Goal: Information Seeking & Learning: Learn about a topic

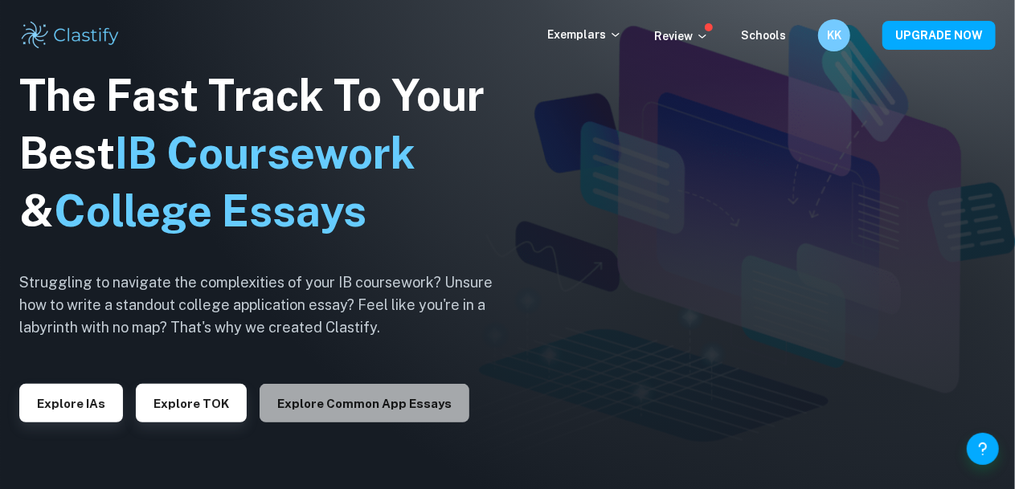
click at [401, 410] on button "Explore Common App essays" at bounding box center [364, 403] width 210 height 39
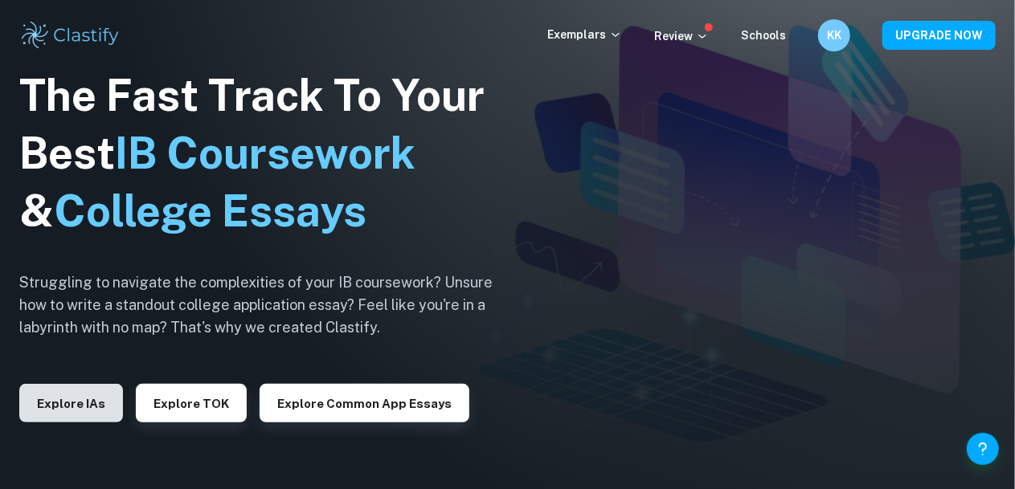
click at [96, 398] on button "Explore IAs" at bounding box center [71, 403] width 104 height 39
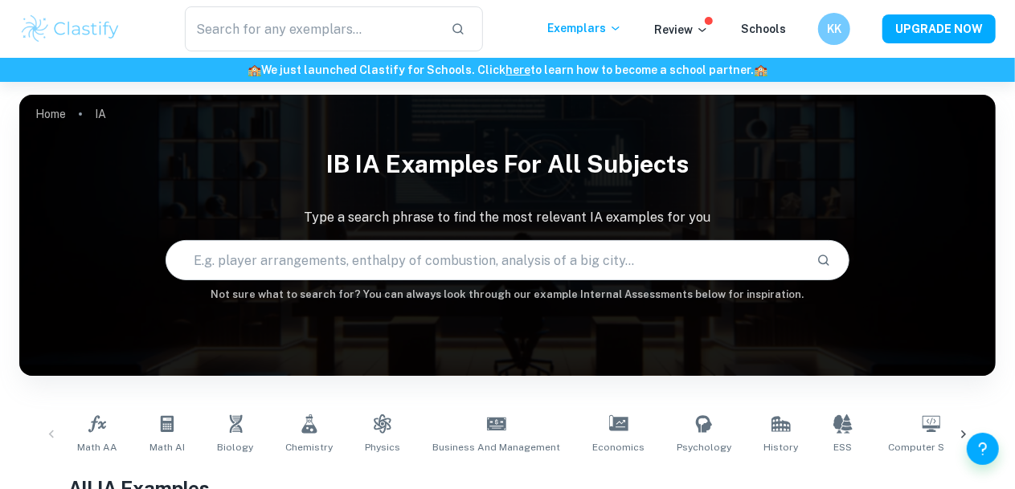
click at [383, 252] on input "text" at bounding box center [484, 260] width 637 height 45
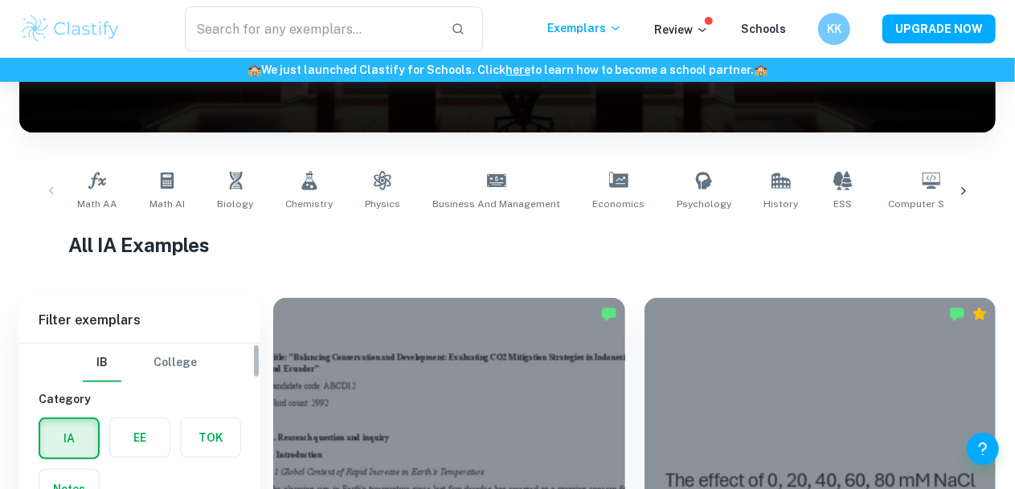
scroll to position [333, 0]
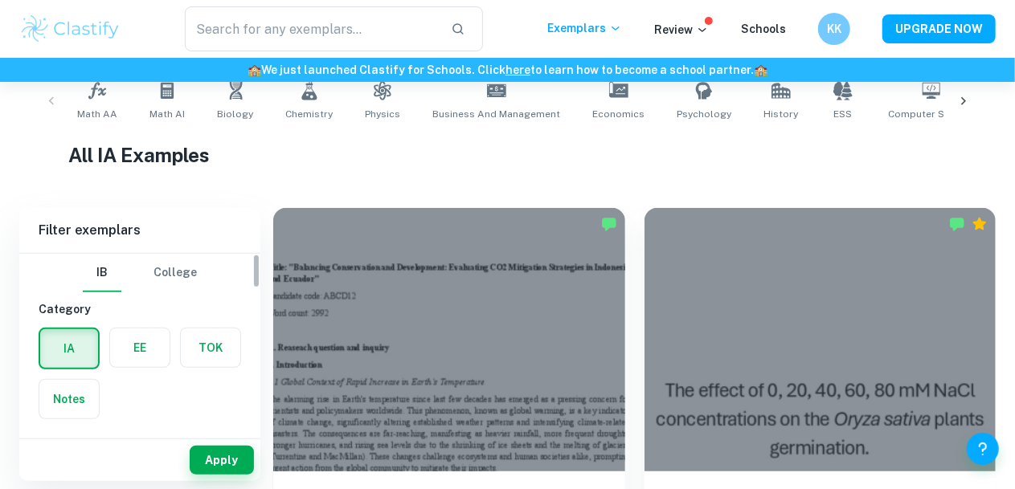
click at [145, 350] on label "button" at bounding box center [139, 348] width 59 height 39
click at [0, 0] on input "radio" at bounding box center [0, 0] width 0 height 0
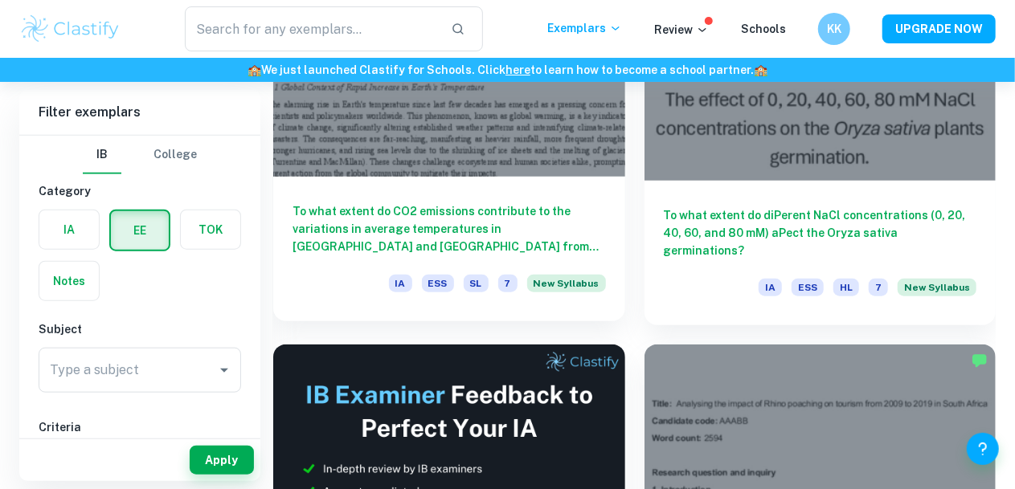
scroll to position [627, 0]
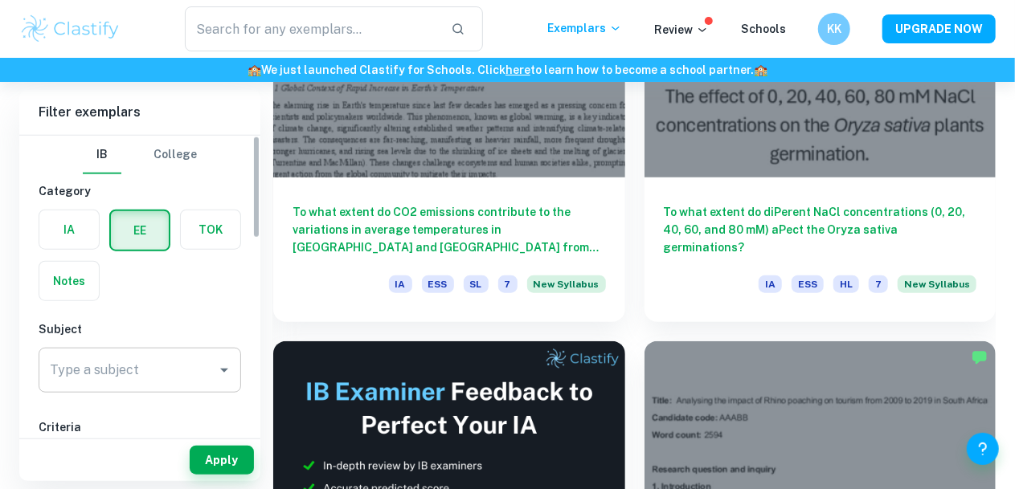
click at [131, 377] on div "Type a subject Type a subject" at bounding box center [140, 370] width 202 height 45
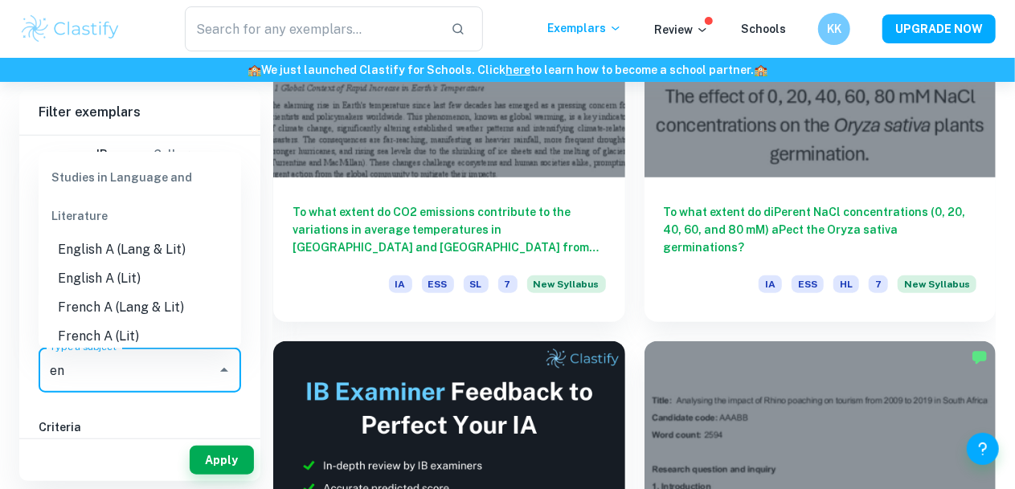
click at [164, 247] on li "English A (Lang & Lit)" at bounding box center [140, 250] width 202 height 29
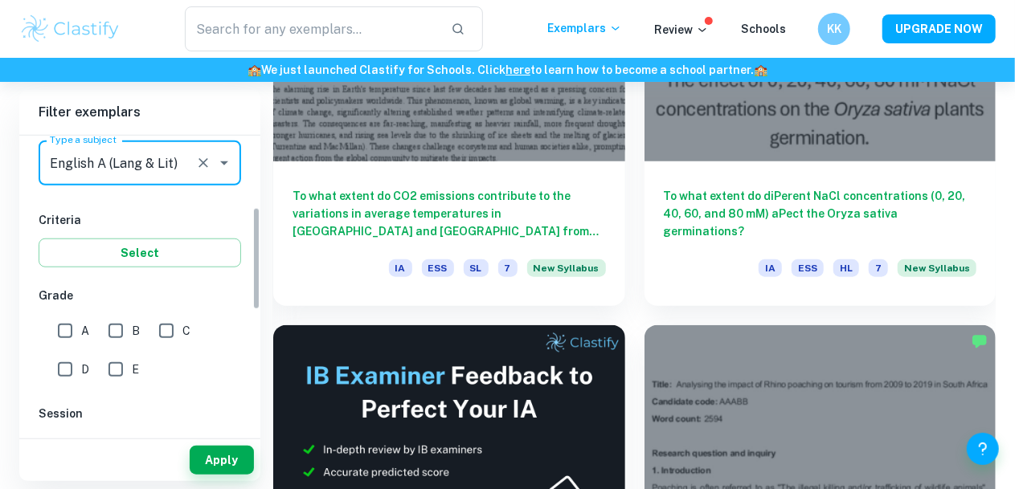
scroll to position [208, 0]
type input "English A (Lang & Lit)"
click at [121, 329] on input "B" at bounding box center [116, 330] width 32 height 32
checkbox input "true"
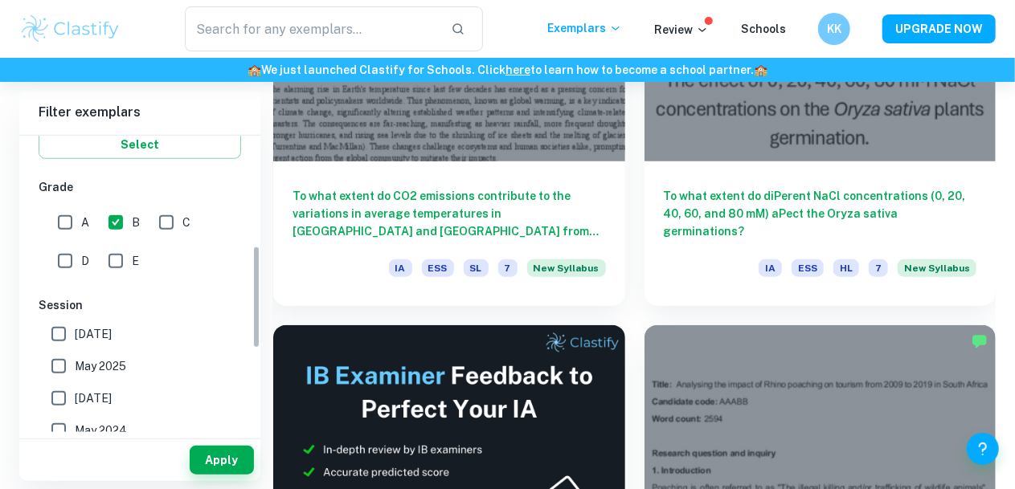
scroll to position [316, 0]
click at [62, 222] on input "A" at bounding box center [65, 222] width 32 height 32
checkbox input "true"
click at [164, 227] on input "C" at bounding box center [166, 222] width 32 height 32
checkbox input "true"
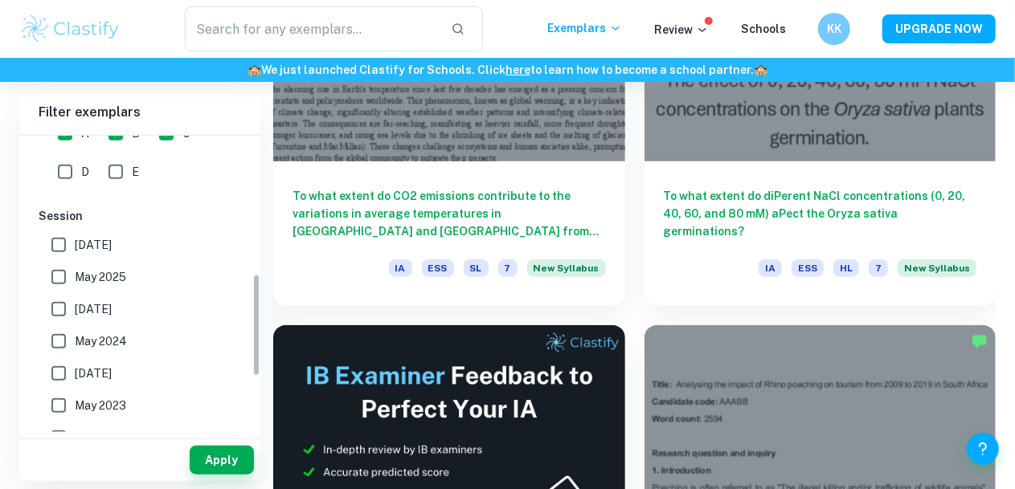
scroll to position [406, 0]
click at [59, 245] on input "[DATE]" at bounding box center [59, 244] width 32 height 32
checkbox input "true"
click at [59, 282] on input "May 2025" at bounding box center [59, 276] width 32 height 32
checkbox input "true"
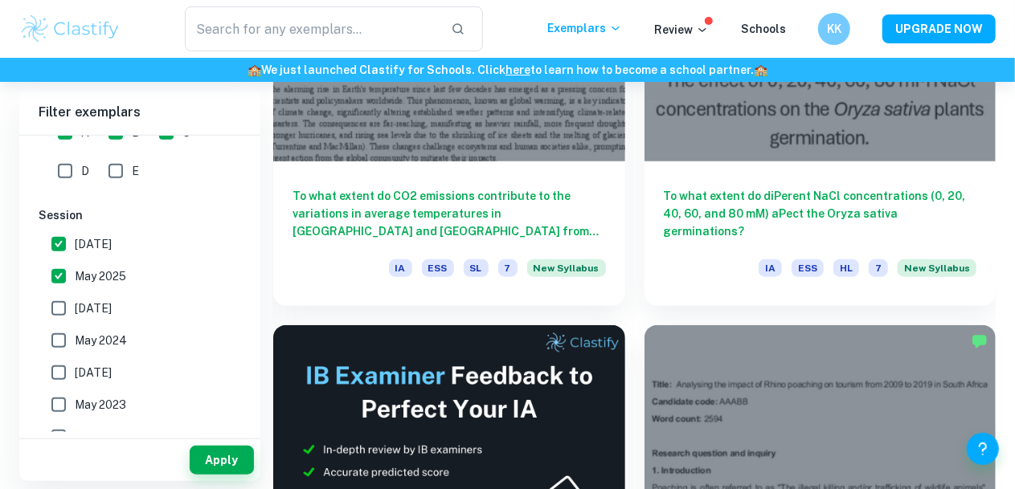
click at [65, 312] on input "[DATE]" at bounding box center [59, 308] width 32 height 32
checkbox input "true"
click at [61, 334] on input "May 2024" at bounding box center [59, 341] width 32 height 32
checkbox input "true"
click at [61, 367] on input "[DATE]" at bounding box center [59, 373] width 32 height 32
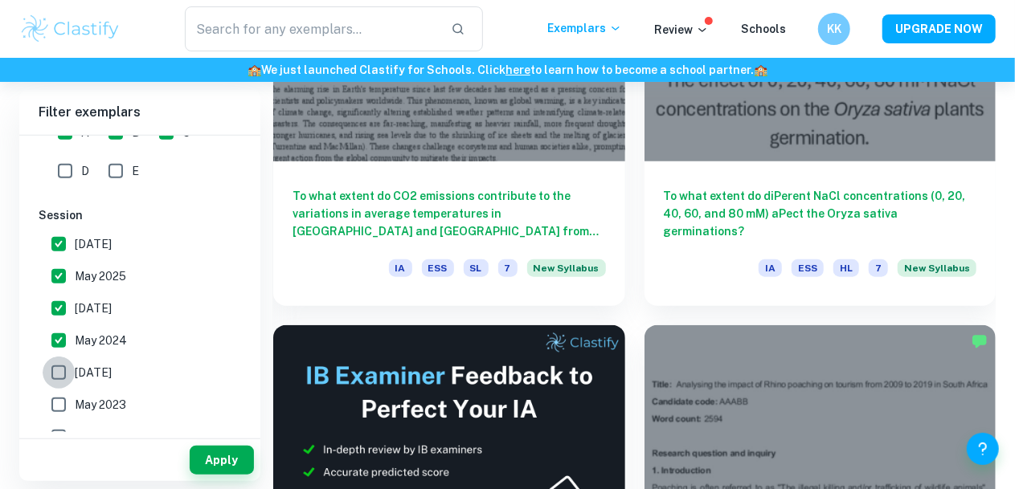
checkbox input "true"
drag, startPoint x: 58, startPoint y: 406, endPoint x: 78, endPoint y: 394, distance: 23.4
click at [59, 405] on input "May 2023" at bounding box center [59, 405] width 32 height 32
checkbox input "true"
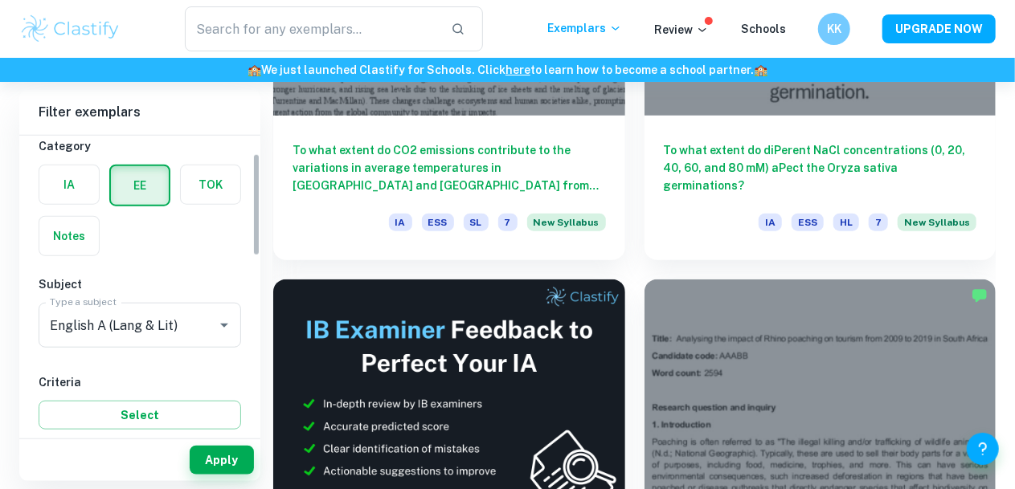
scroll to position [39, 0]
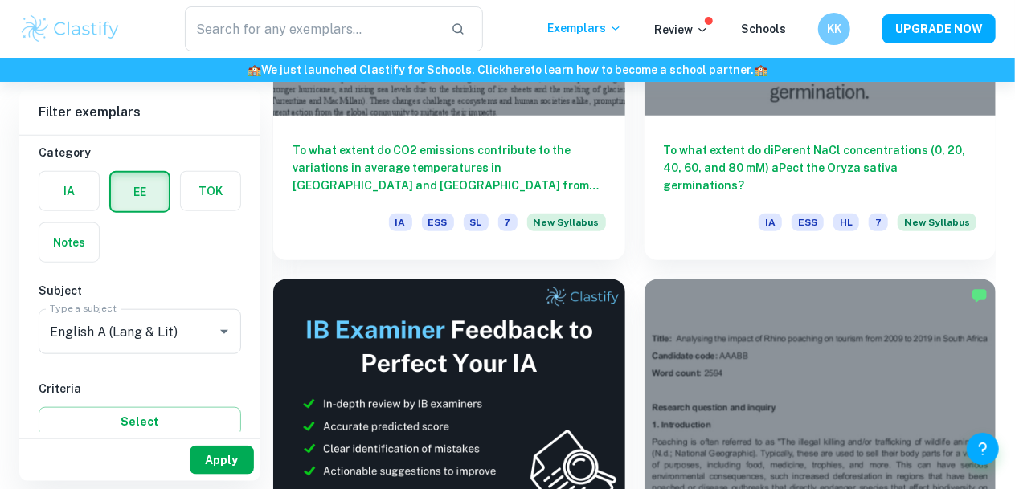
click at [218, 457] on button "Apply" at bounding box center [222, 460] width 64 height 29
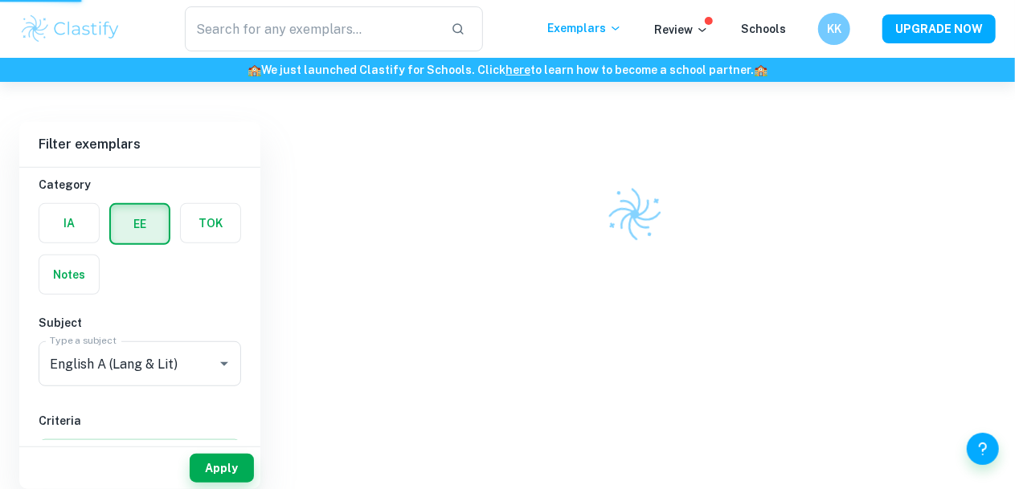
scroll to position [419, 0]
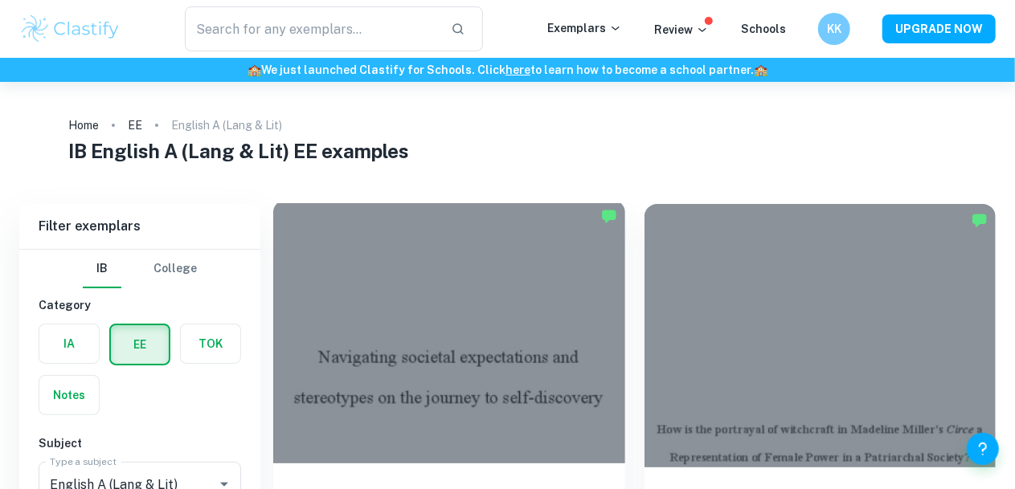
scroll to position [83, 0]
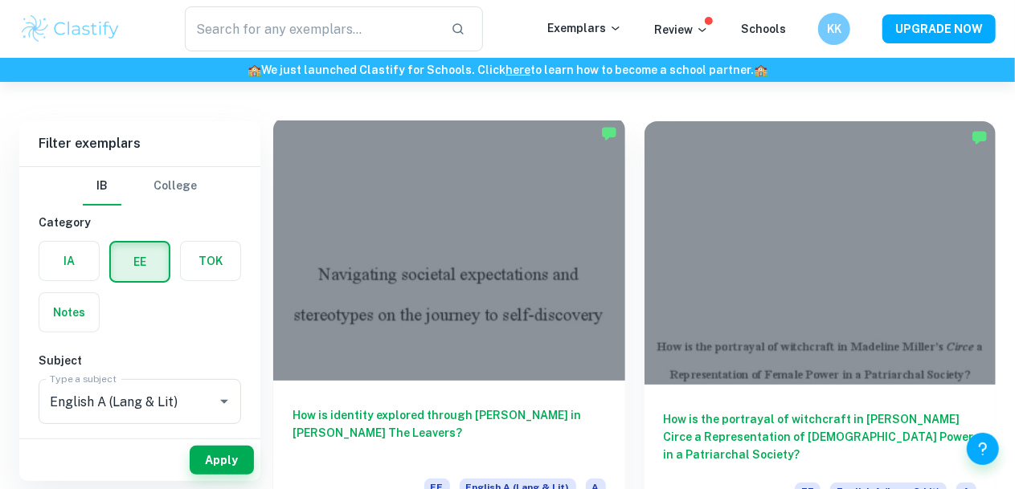
click at [586, 479] on span "A" at bounding box center [596, 488] width 20 height 18
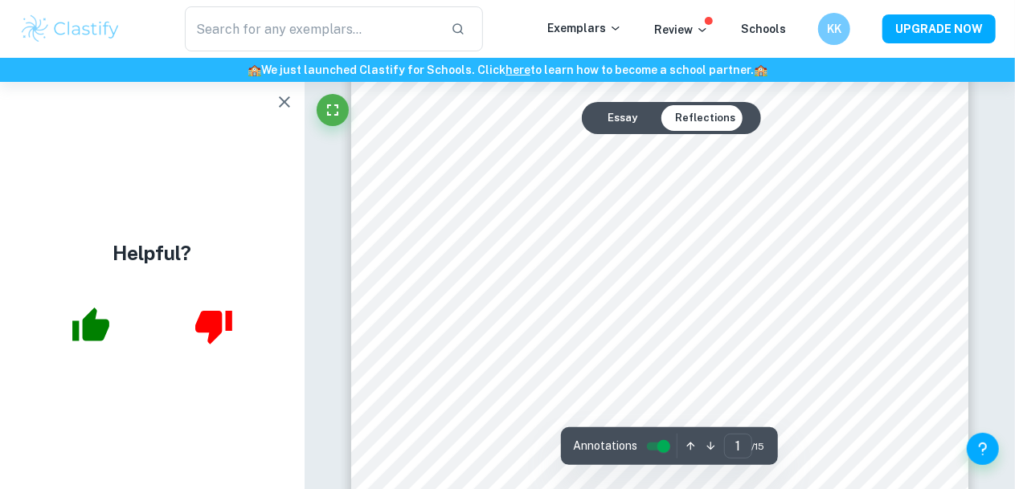
scroll to position [124, 0]
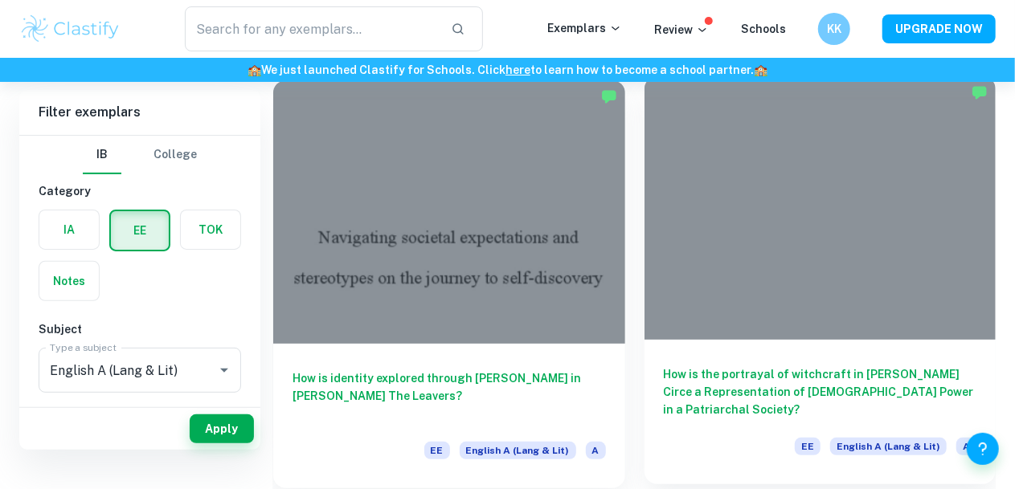
scroll to position [83, 0]
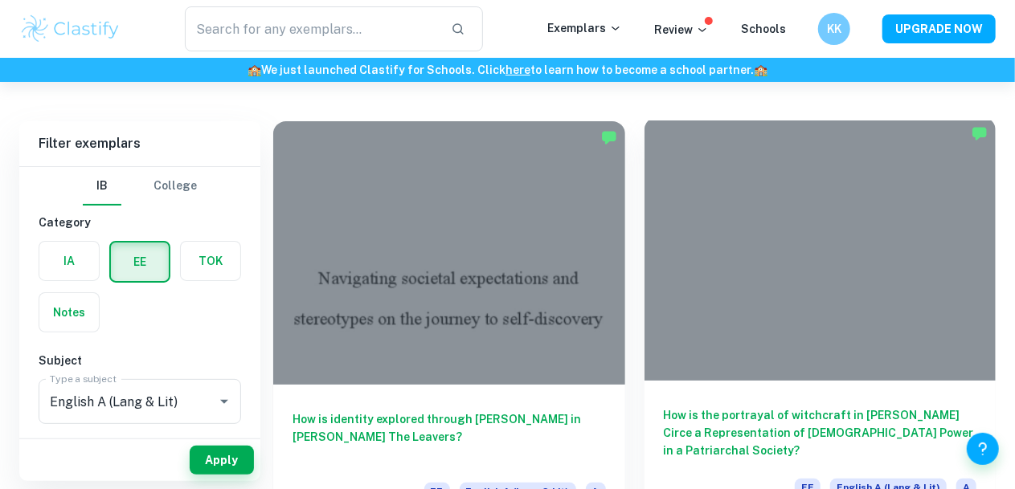
click at [679, 264] on div at bounding box center [820, 248] width 352 height 263
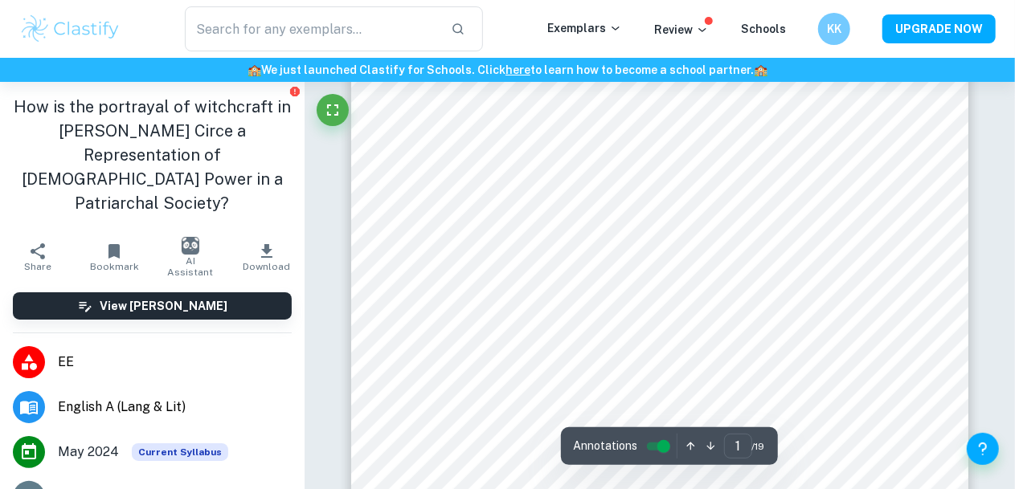
scroll to position [255, 0]
type input "1"
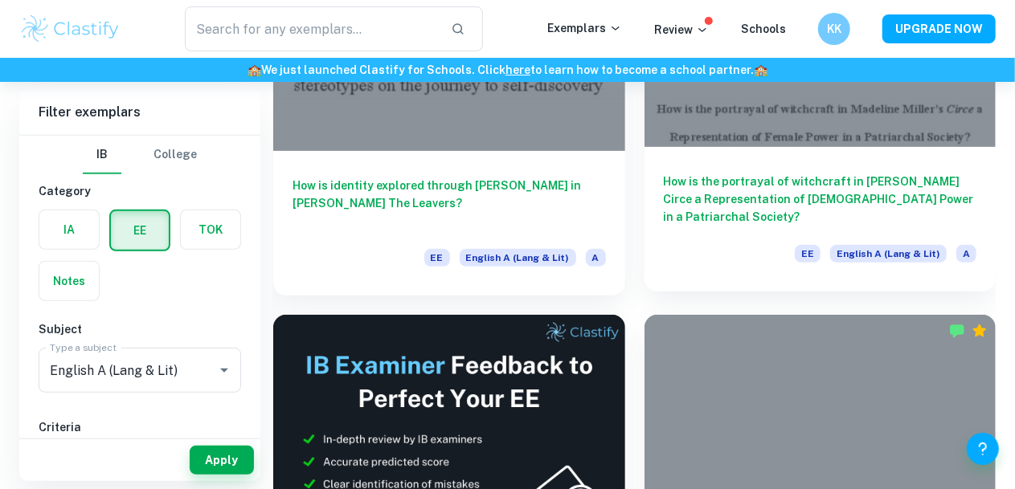
scroll to position [320, 0]
